Goal: Transaction & Acquisition: Purchase product/service

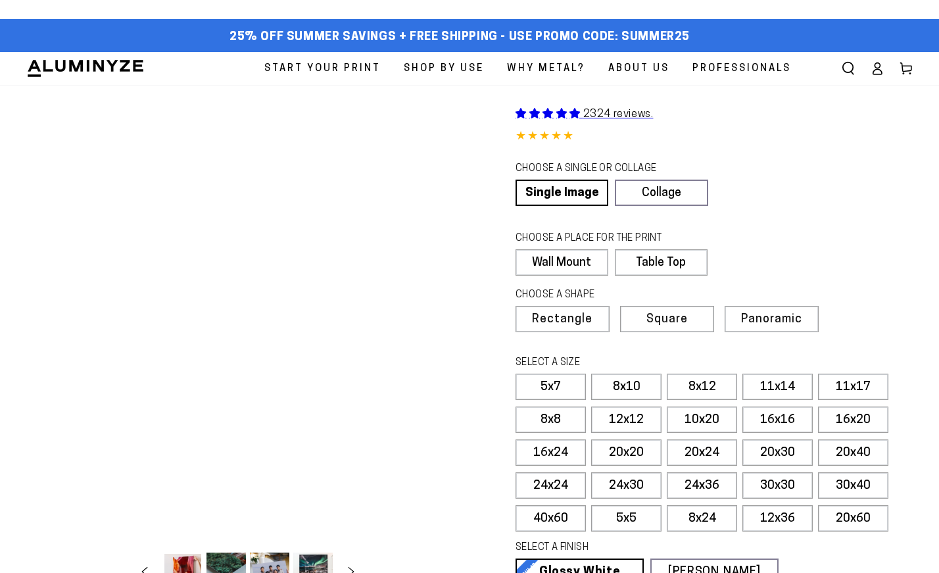
select select "**********"
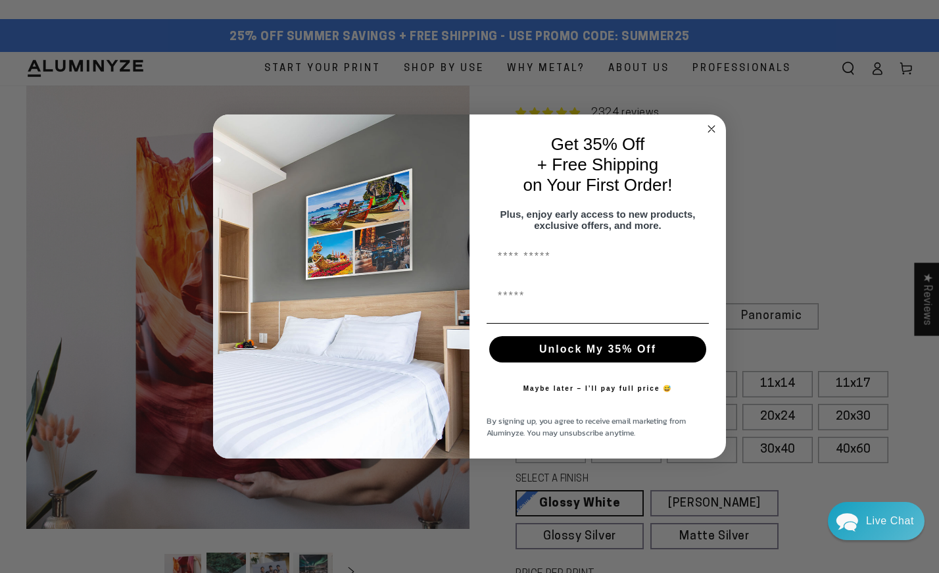
click at [715, 121] on circle "Close dialog" at bounding box center [711, 128] width 15 height 15
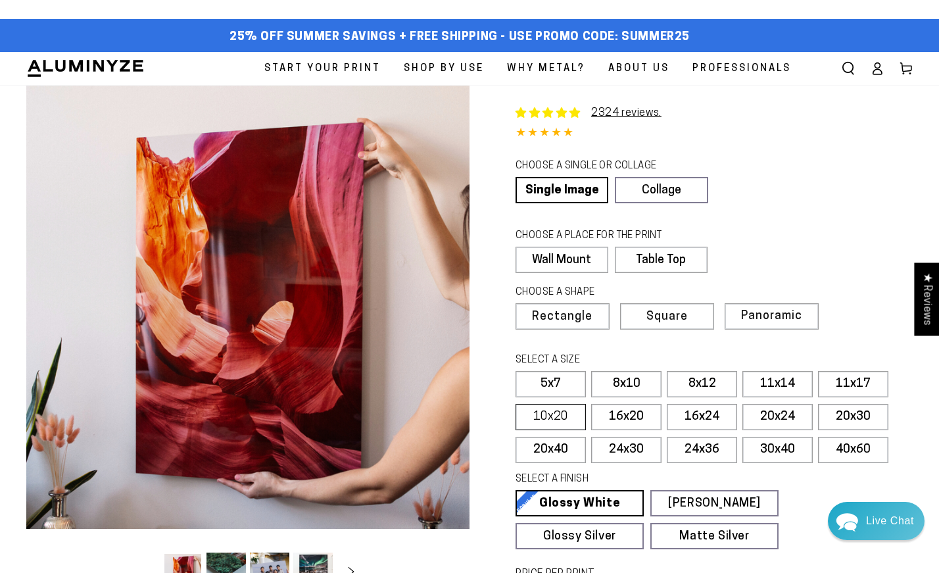
click at [561, 412] on label "10x20" at bounding box center [551, 417] width 70 height 26
click at [704, 415] on label "16x24" at bounding box center [702, 417] width 70 height 26
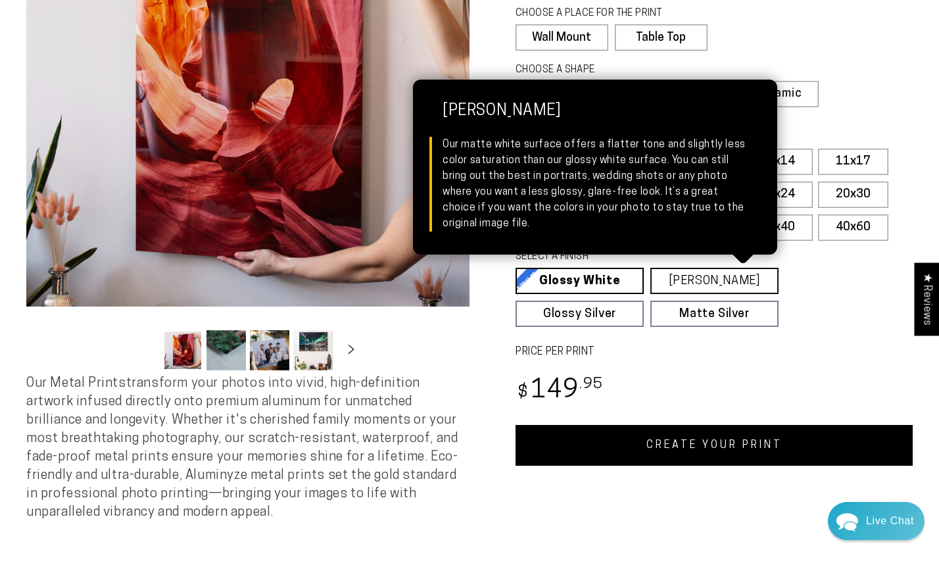
scroll to position [216, 0]
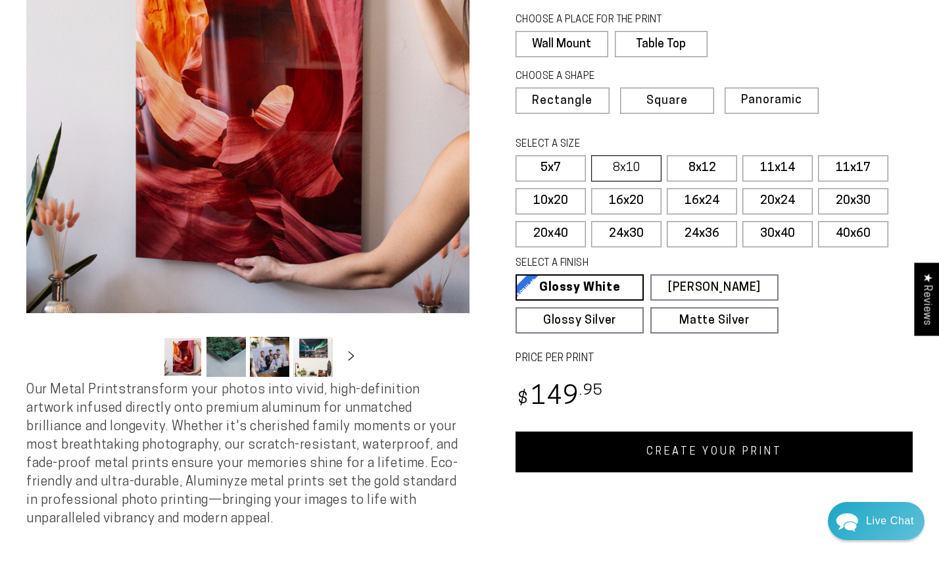
click at [621, 165] on label "8x10" at bounding box center [626, 168] width 70 height 26
click at [781, 170] on label "11x14" at bounding box center [777, 168] width 70 height 26
click at [859, 167] on label "11x17" at bounding box center [853, 168] width 70 height 26
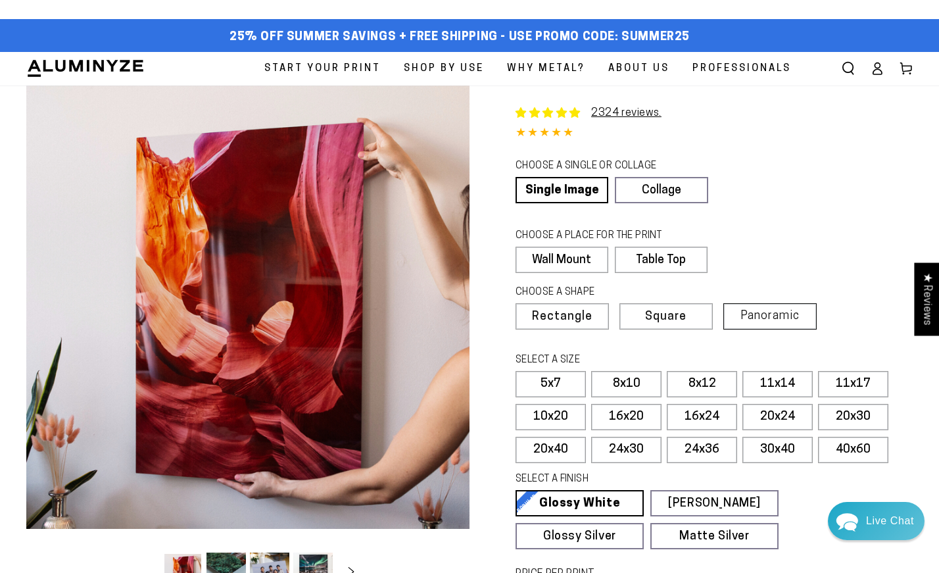
click at [770, 311] on span "Panoramic" at bounding box center [769, 316] width 59 height 12
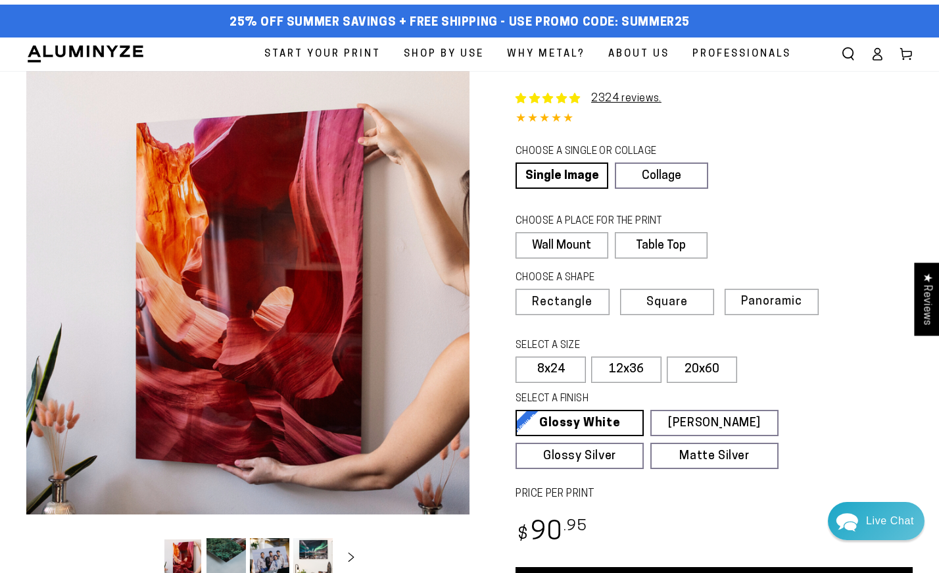
scroll to position [12, 0]
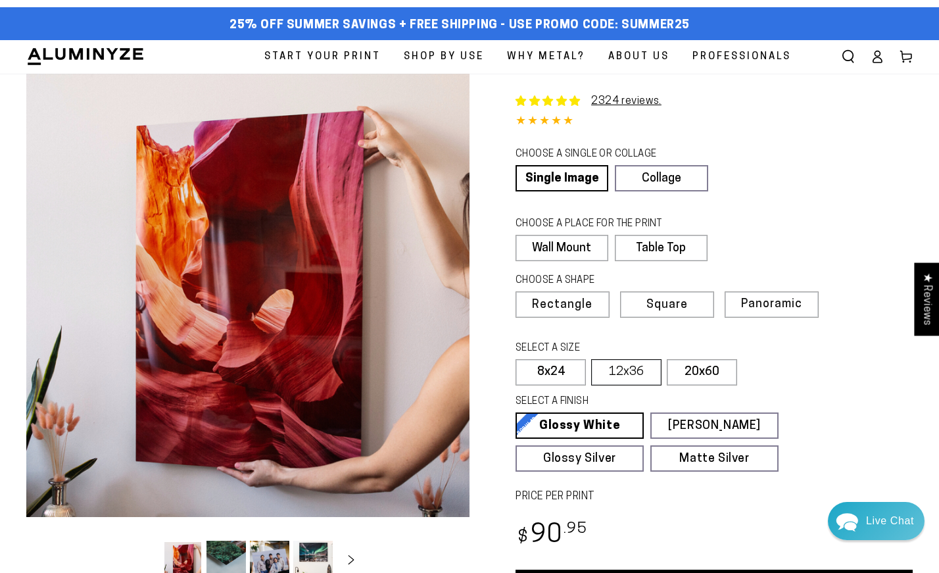
click at [619, 372] on label "12x36" at bounding box center [626, 372] width 70 height 26
click at [557, 369] on label "8x24" at bounding box center [551, 372] width 70 height 26
click at [571, 299] on span "Rectangle" at bounding box center [562, 305] width 58 height 12
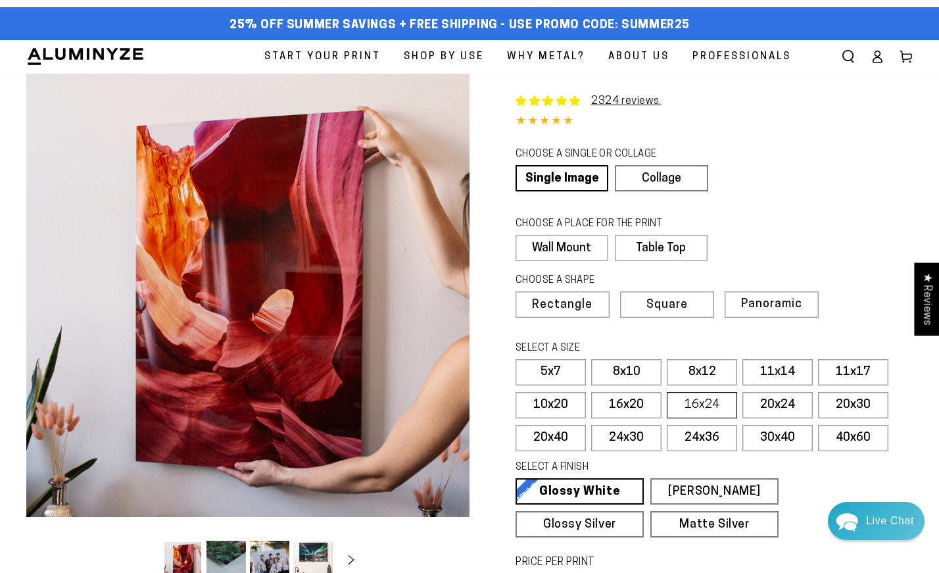
click at [702, 403] on label "16x24" at bounding box center [702, 405] width 70 height 26
click at [711, 430] on label "24x36" at bounding box center [702, 438] width 70 height 26
click at [552, 431] on label "20x40" at bounding box center [551, 438] width 70 height 26
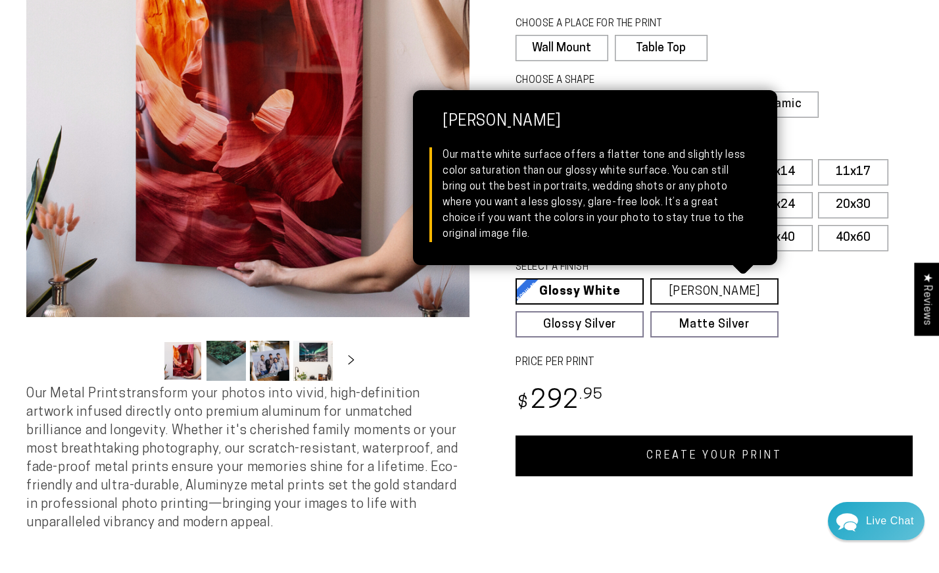
scroll to position [212, 0]
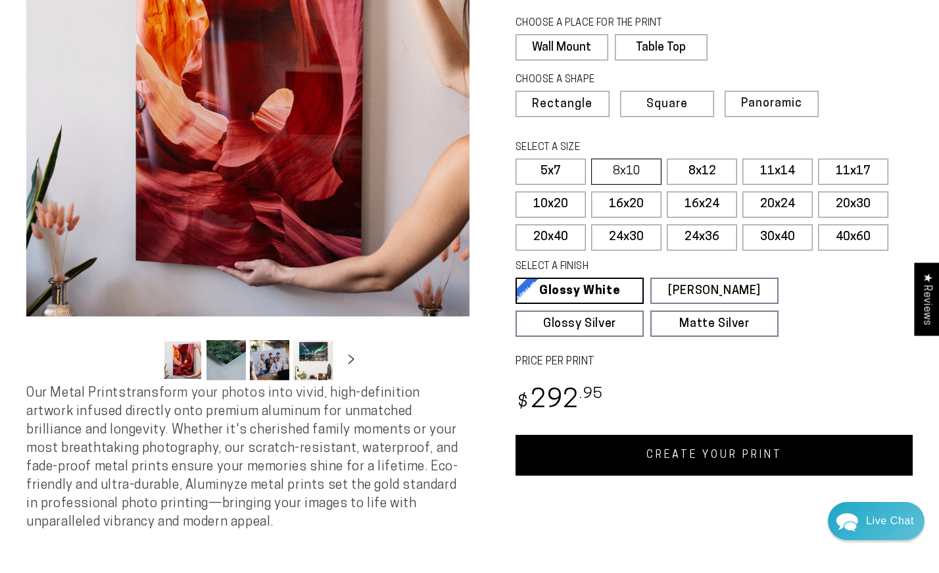
click at [613, 168] on label "8x10" at bounding box center [626, 171] width 70 height 26
click at [694, 170] on label "8x12" at bounding box center [702, 171] width 70 height 26
click at [765, 170] on label "11x14" at bounding box center [777, 171] width 70 height 26
click at [831, 175] on label "11x17" at bounding box center [853, 171] width 70 height 26
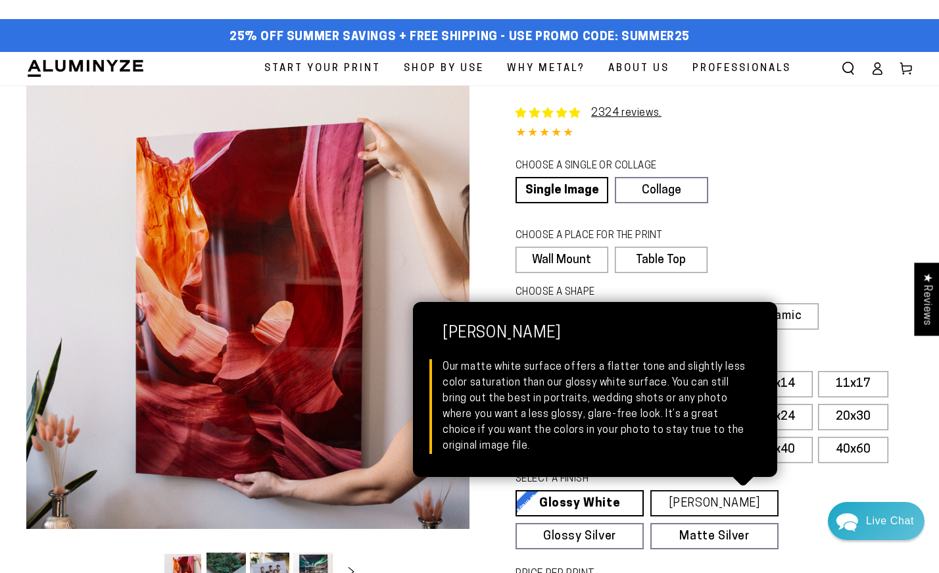
click at [694, 498] on link "[PERSON_NAME] Matte White Our matte white surface offers a flatter tone and sli…" at bounding box center [714, 503] width 128 height 26
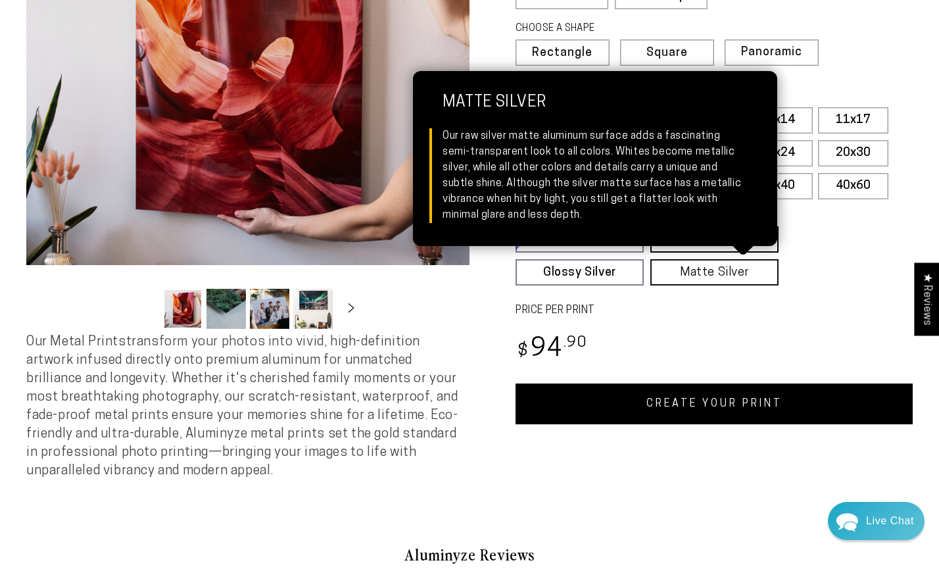
scroll to position [268, 0]
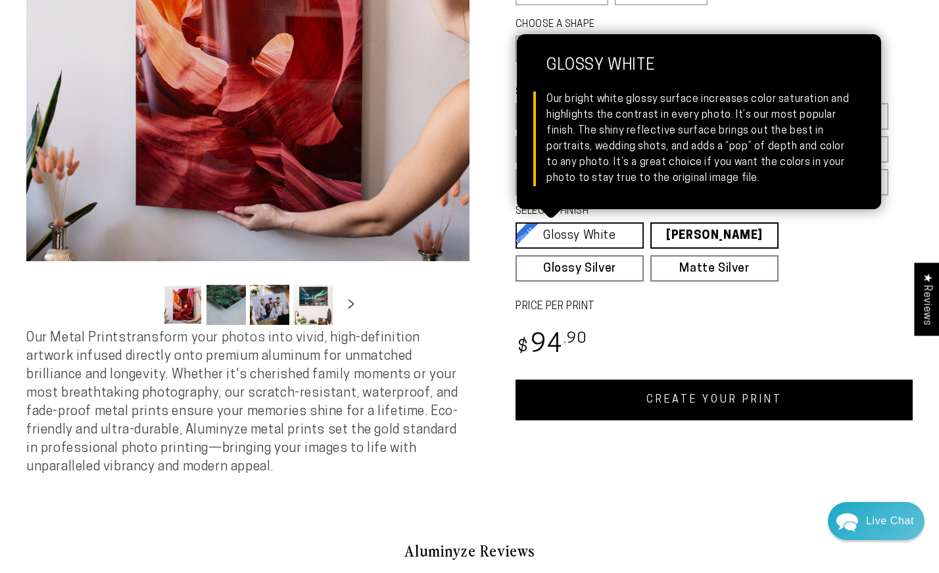
click at [598, 231] on link "Glossy White Glossy White Our bright white glossy surface increases color satur…" at bounding box center [580, 235] width 128 height 26
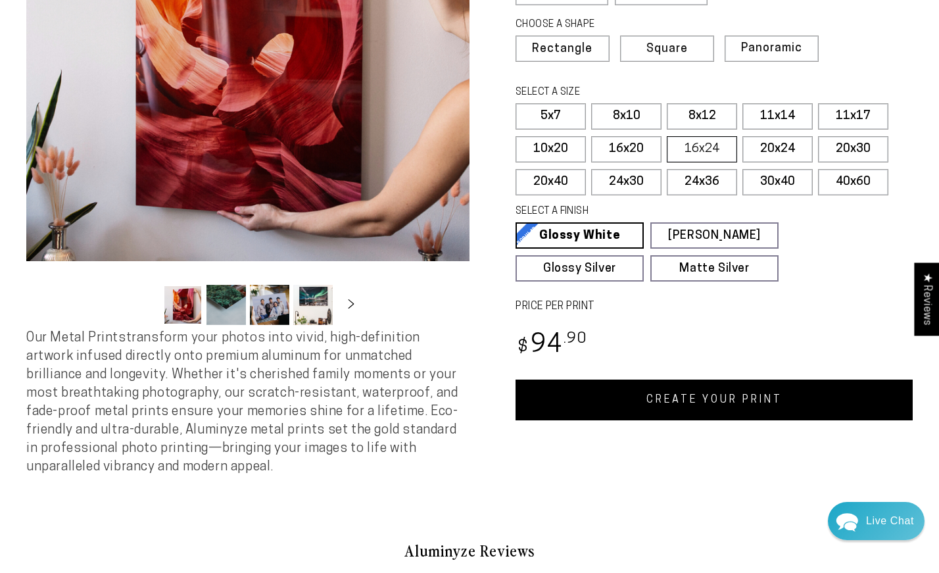
click at [704, 143] on label "16x24" at bounding box center [702, 149] width 70 height 26
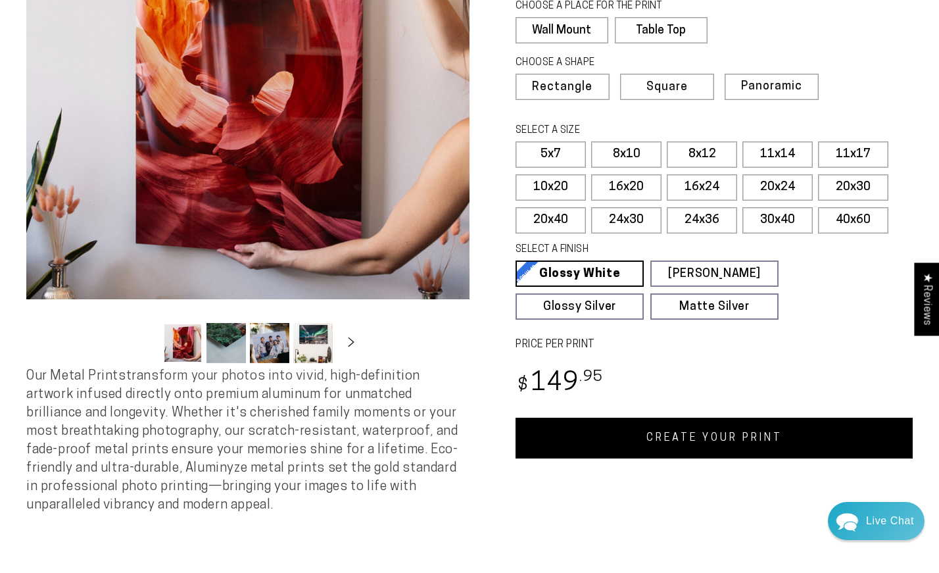
scroll to position [180, 0]
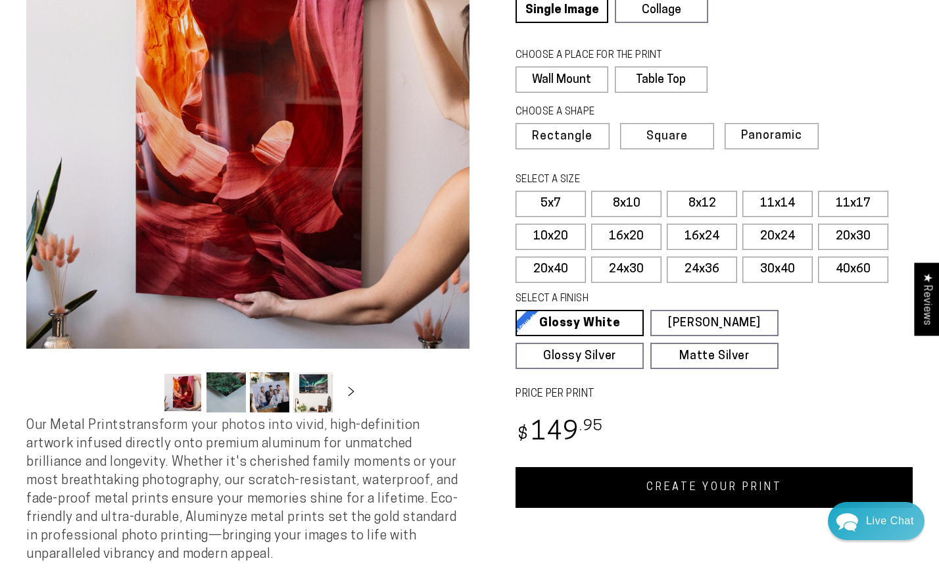
click at [741, 483] on link "CREATE YOUR PRINT" at bounding box center [714, 487] width 397 height 41
